Goal: Obtain resource: Download file/media

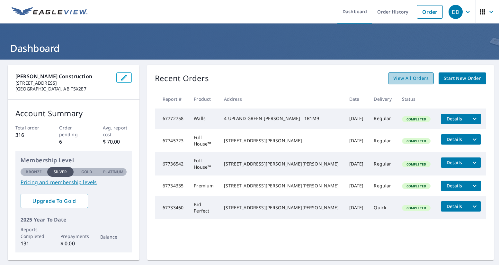
click at [422, 77] on span "View All Orders" at bounding box center [411, 78] width 35 height 8
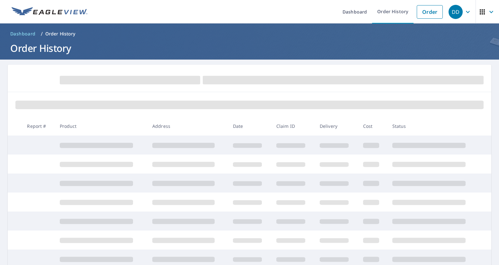
click at [375, 70] on div at bounding box center [250, 78] width 484 height 27
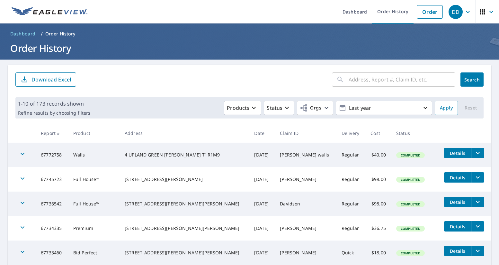
click at [384, 81] on input "text" at bounding box center [402, 79] width 107 height 18
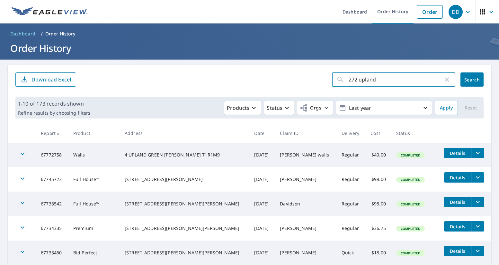
type input "272 upland"
click at [483, 83] on button "Search" at bounding box center [472, 79] width 23 height 14
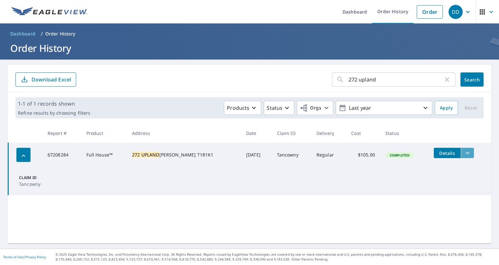
click at [464, 153] on icon "filesDropdownBtn-67208284" at bounding box center [468, 153] width 8 height 8
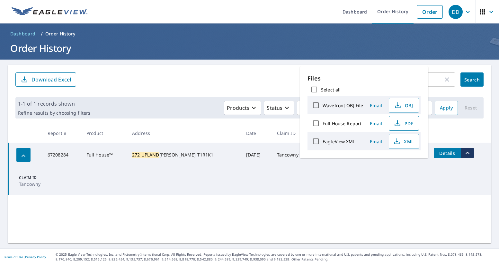
click at [405, 124] on span "PDF" at bounding box center [403, 123] width 21 height 8
click at [416, 86] on div "Select all" at bounding box center [364, 90] width 113 height 14
click at [450, 81] on icon "button" at bounding box center [448, 80] width 8 height 8
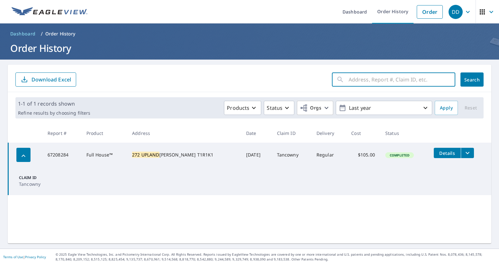
click at [399, 80] on input "text" at bounding box center [402, 79] width 107 height 18
type input "8 prairie"
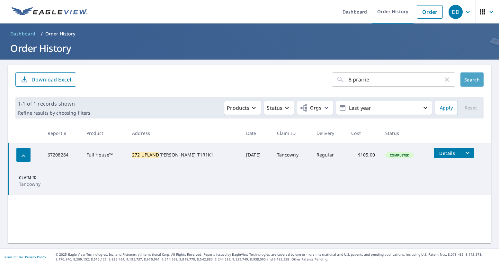
click at [474, 80] on span "Search" at bounding box center [472, 80] width 13 height 6
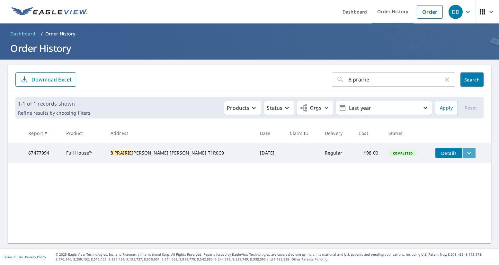
click at [468, 154] on icon "filesDropdownBtn-67477994" at bounding box center [470, 153] width 4 height 2
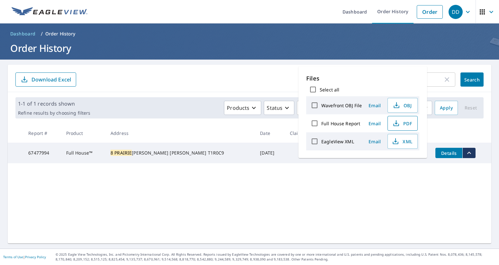
click at [407, 121] on span "PDF" at bounding box center [402, 123] width 21 height 8
click at [425, 13] on link "Order" at bounding box center [430, 12] width 26 height 14
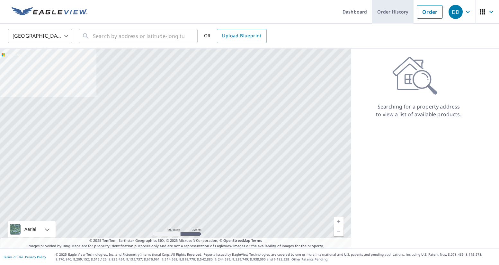
click at [402, 18] on link "Order History" at bounding box center [392, 11] width 41 height 23
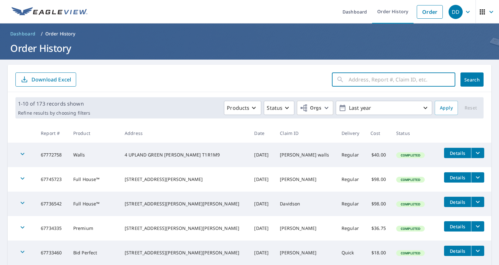
click at [404, 80] on input "text" at bounding box center [402, 79] width 107 height 18
type input "8 prairie"
click at [474, 78] on span "Search" at bounding box center [472, 80] width 13 height 6
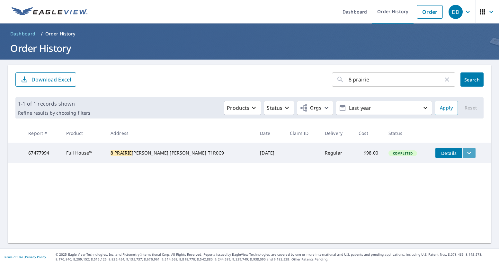
click at [466, 154] on icon "filesDropdownBtn-67477994" at bounding box center [470, 153] width 8 height 8
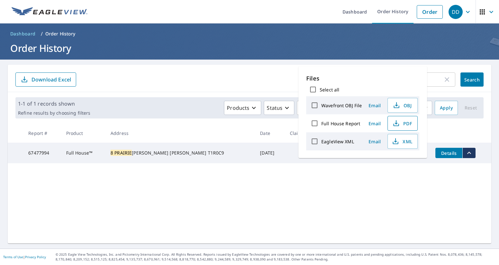
click at [408, 123] on span "PDF" at bounding box center [402, 123] width 21 height 8
click at [442, 79] on input "8 prairie" at bounding box center [396, 79] width 95 height 18
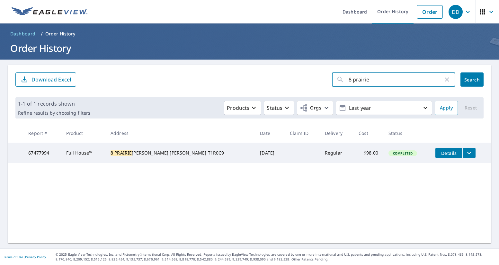
click at [447, 80] on icon "button" at bounding box center [447, 79] width 5 height 5
click at [409, 79] on input "text" at bounding box center [402, 79] width 107 height 18
